Goal: Find specific page/section: Find specific page/section

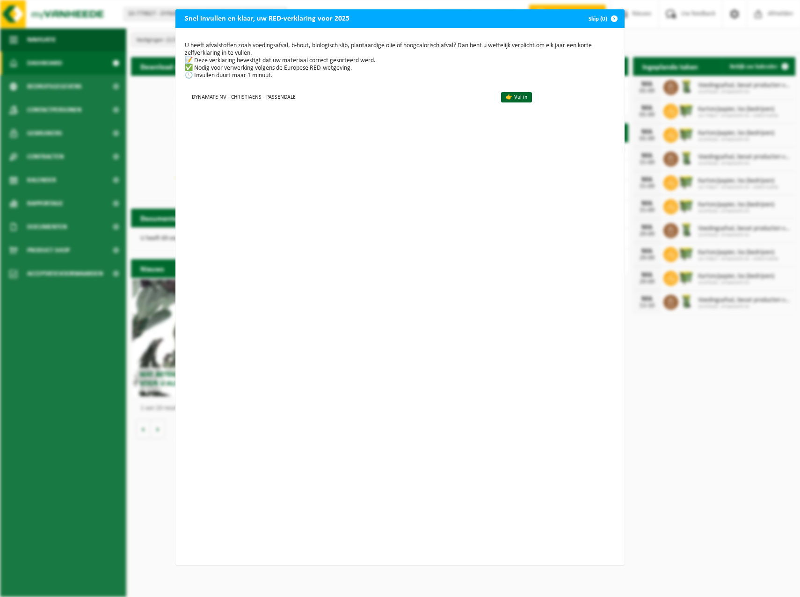
click at [609, 18] on span "button" at bounding box center [614, 18] width 19 height 19
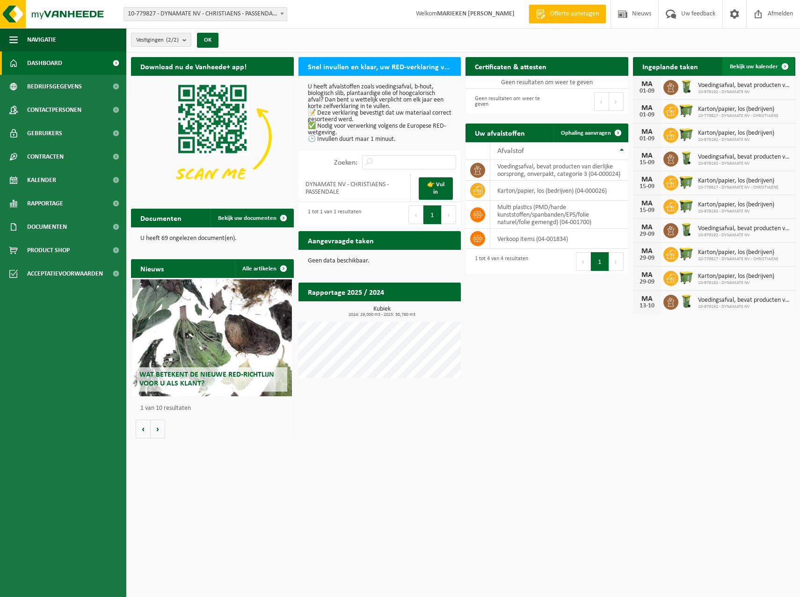
click at [774, 64] on span "Bekijk uw kalender" at bounding box center [754, 67] width 48 height 6
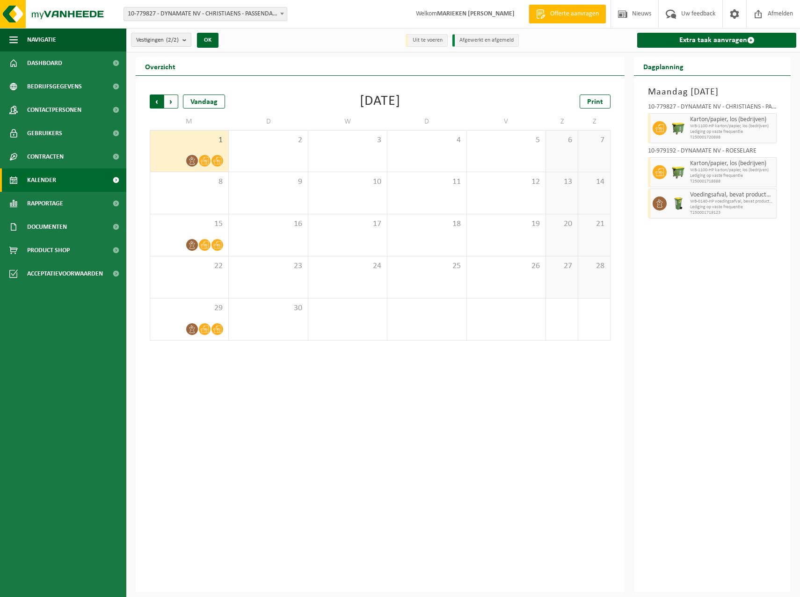
click at [176, 105] on span "Volgende" at bounding box center [171, 102] width 14 height 14
click at [176, 100] on span "Volgende" at bounding box center [171, 102] width 14 height 14
click at [170, 98] on span "Volgende" at bounding box center [171, 102] width 14 height 14
click at [148, 100] on div "Vorige Volgende Vandaag [DATE] Print M D W D V Z Z 1 2 3 4 5 6 7 8 9 10 11 12 1…" at bounding box center [380, 217] width 470 height 265
click at [152, 100] on span "Vorige" at bounding box center [157, 102] width 14 height 14
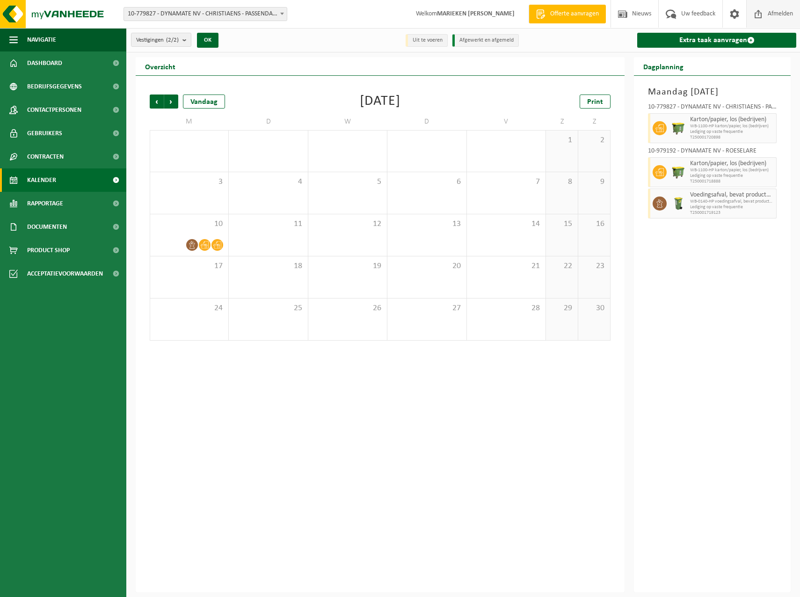
click at [782, 14] on span "Afmelden" at bounding box center [781, 14] width 30 height 28
